Goal: Use online tool/utility: Utilize a website feature to perform a specific function

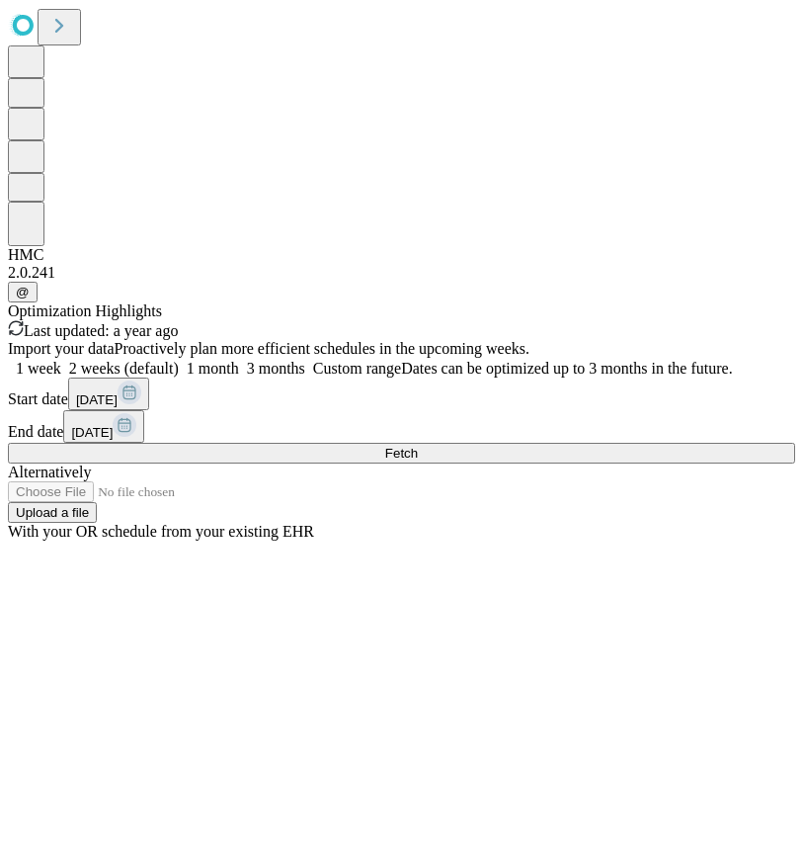
click at [659, 464] on button "Fetch" at bounding box center [402, 453] width 788 height 21
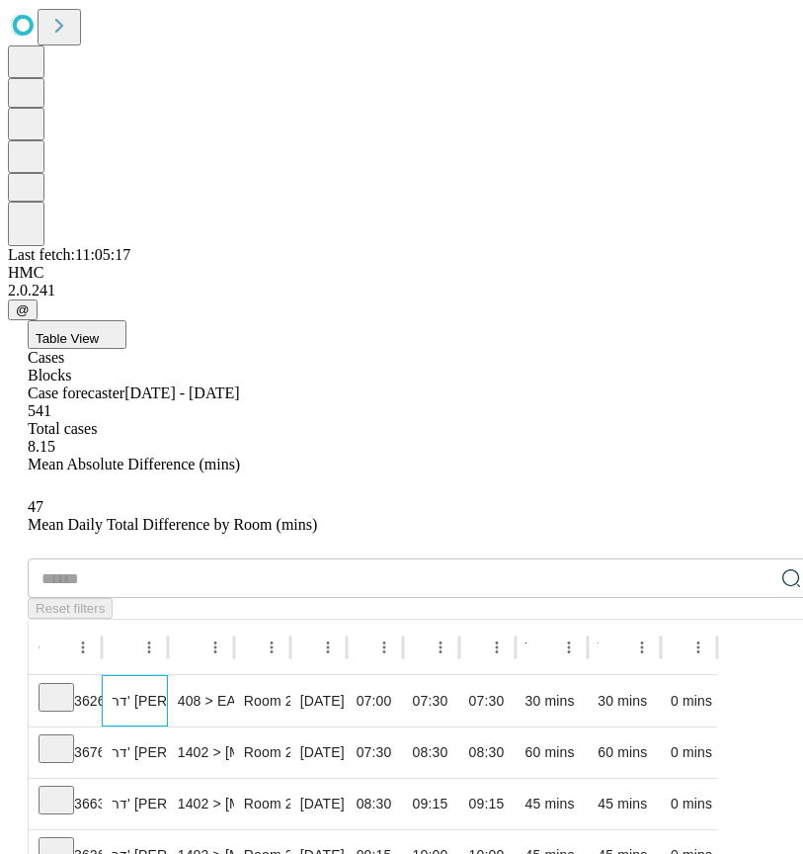
click at [168, 675] on div "דר' [PERSON_NAME]" at bounding box center [135, 700] width 66 height 51
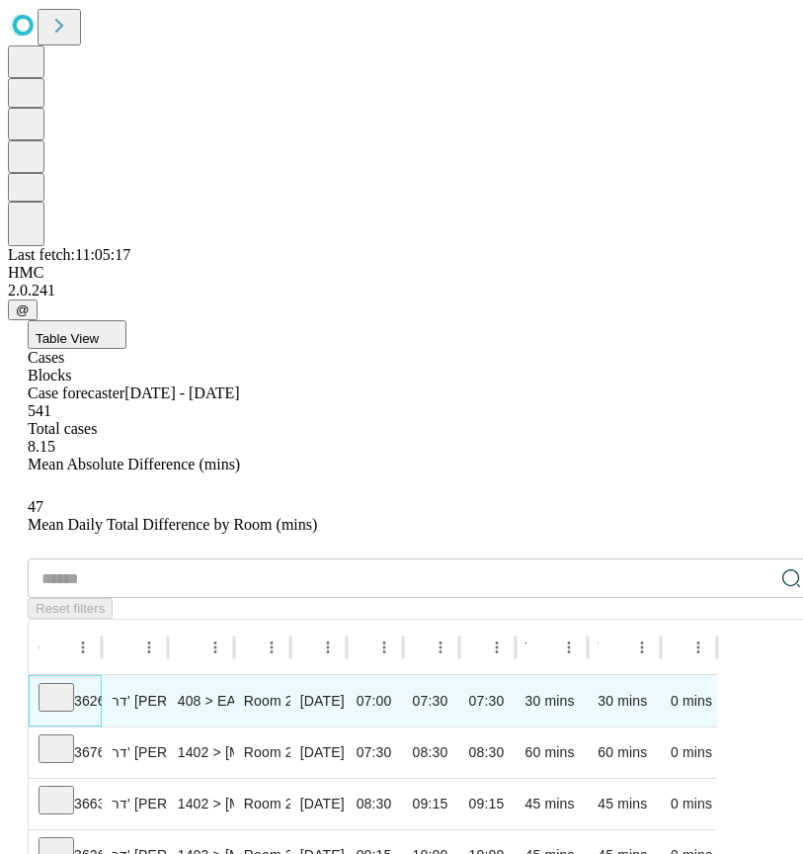
click at [65, 687] on icon at bounding box center [62, 689] width 5 height 5
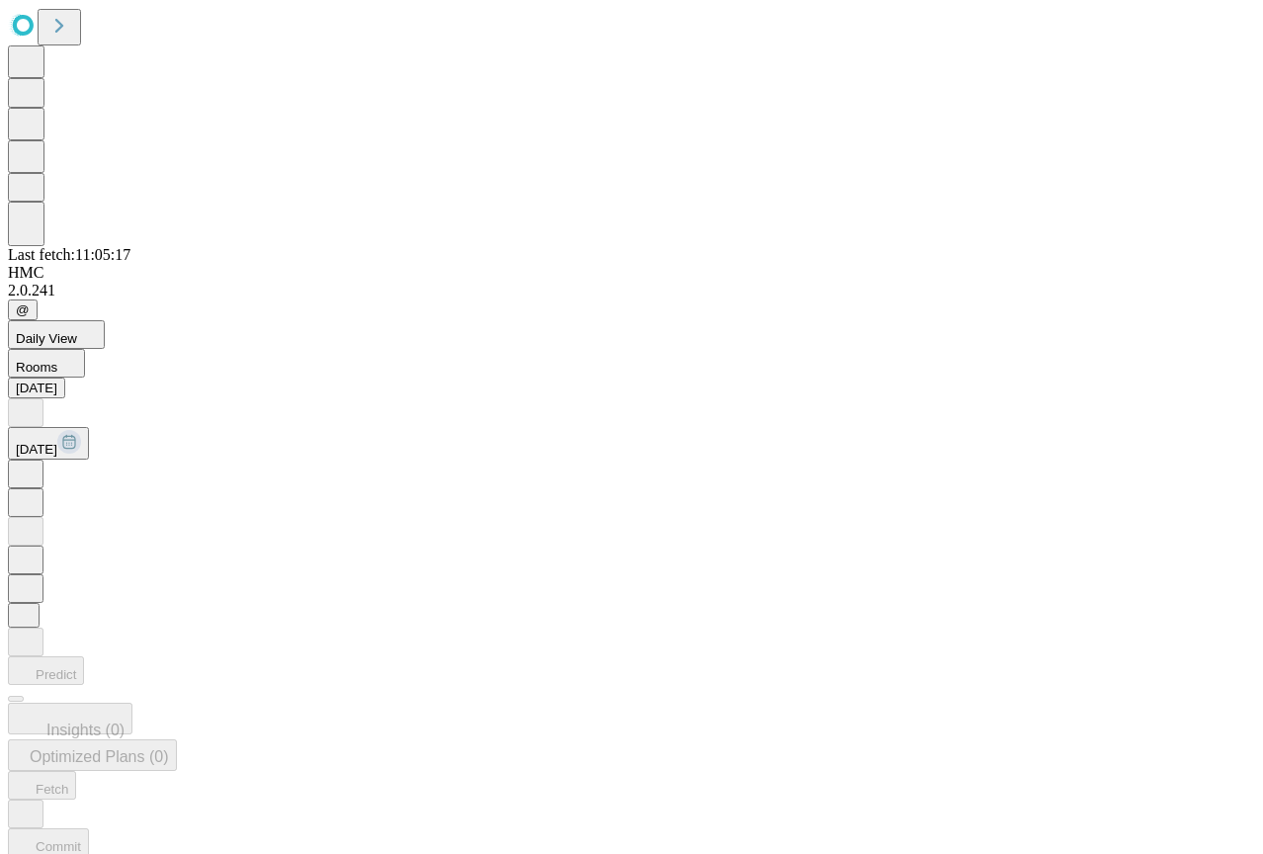
drag, startPoint x: 1236, startPoint y: 42, endPoint x: 1223, endPoint y: 56, distance: 20.3
click at [84, 656] on button "Predict" at bounding box center [46, 670] width 76 height 29
